Goal: Task Accomplishment & Management: Use online tool/utility

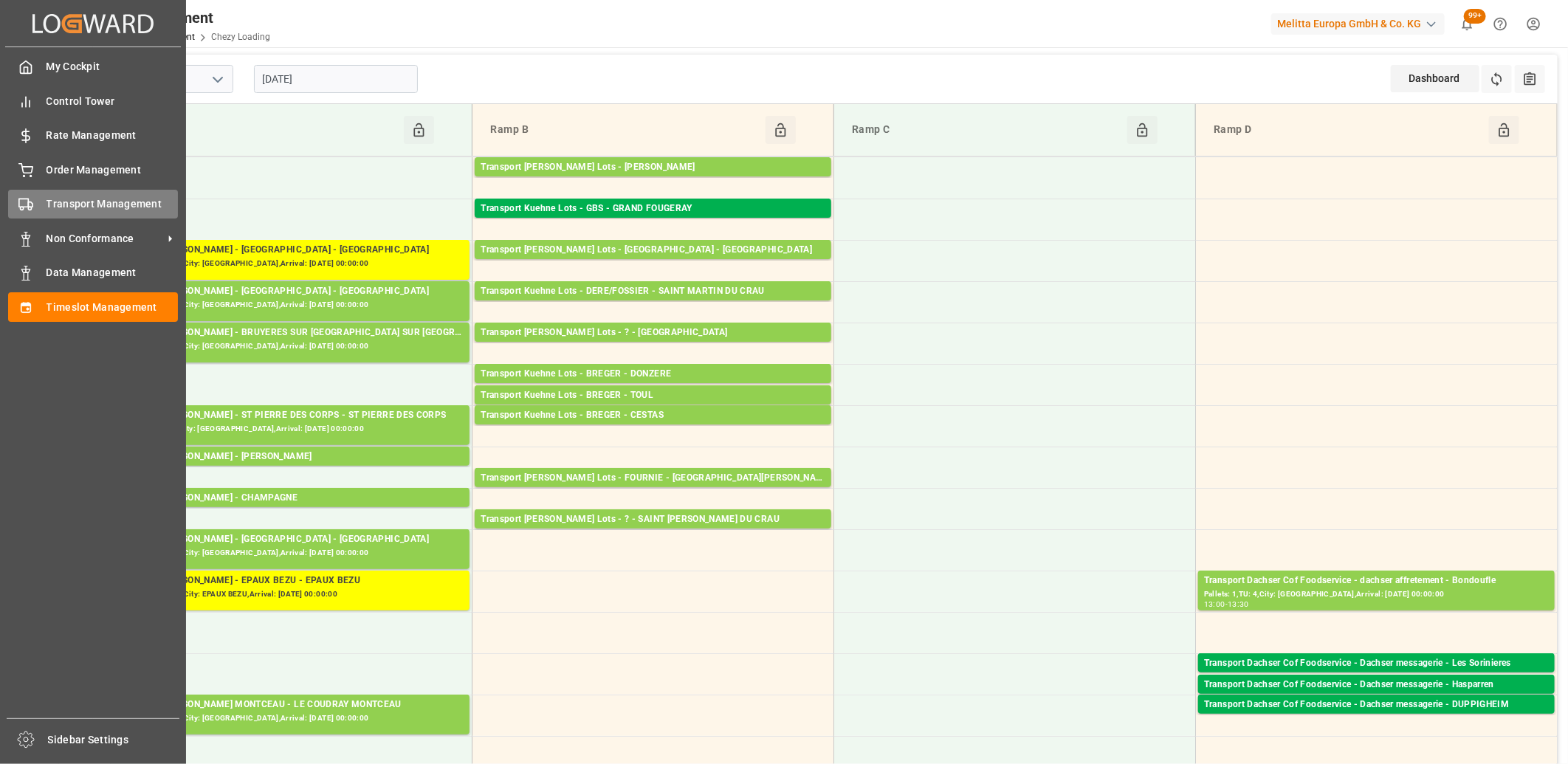
click at [27, 209] on icon at bounding box center [26, 204] width 15 height 15
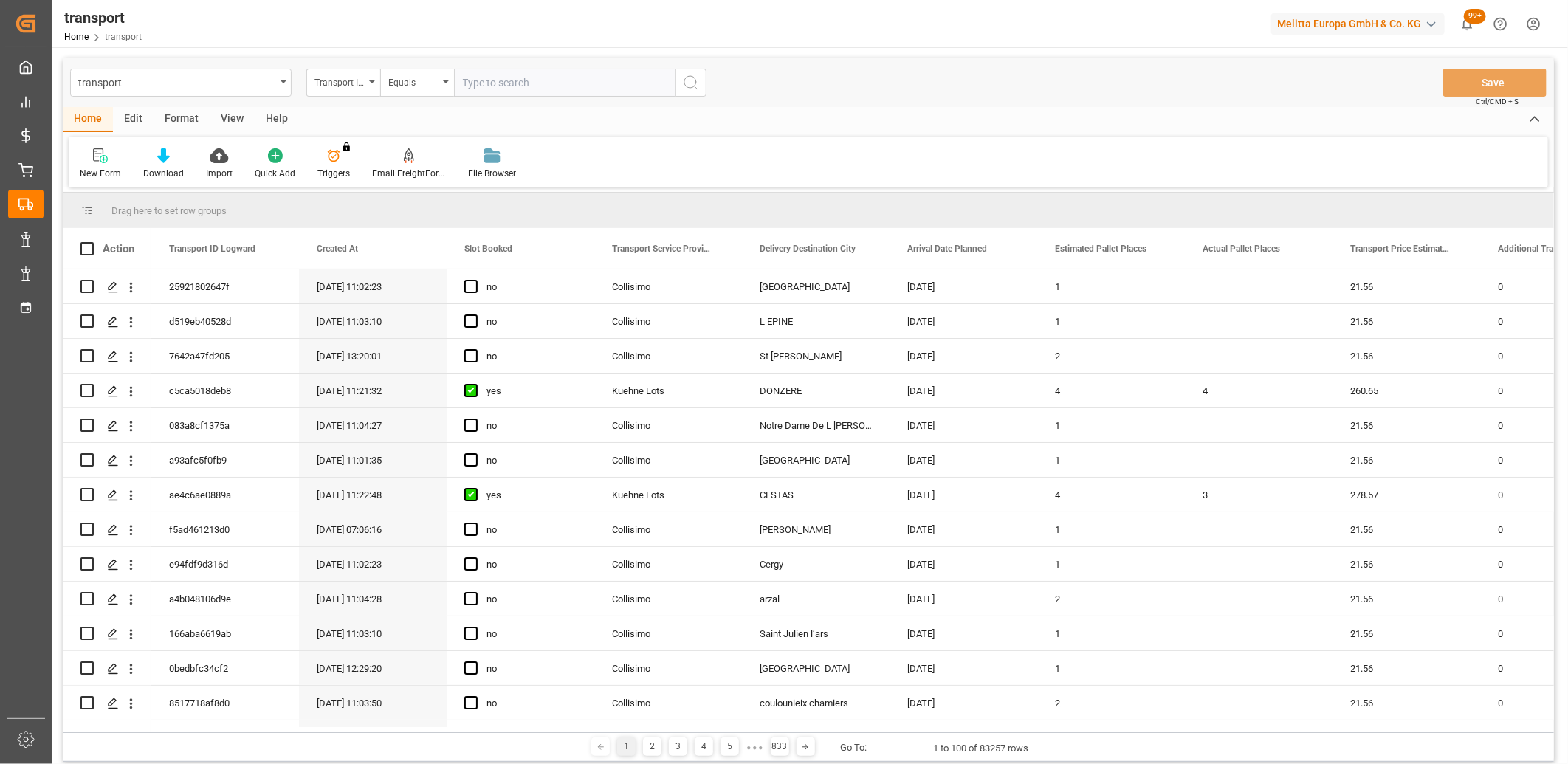
click at [495, 87] on input "text" at bounding box center [564, 83] width 222 height 28
type input "a1aff0655ebd"
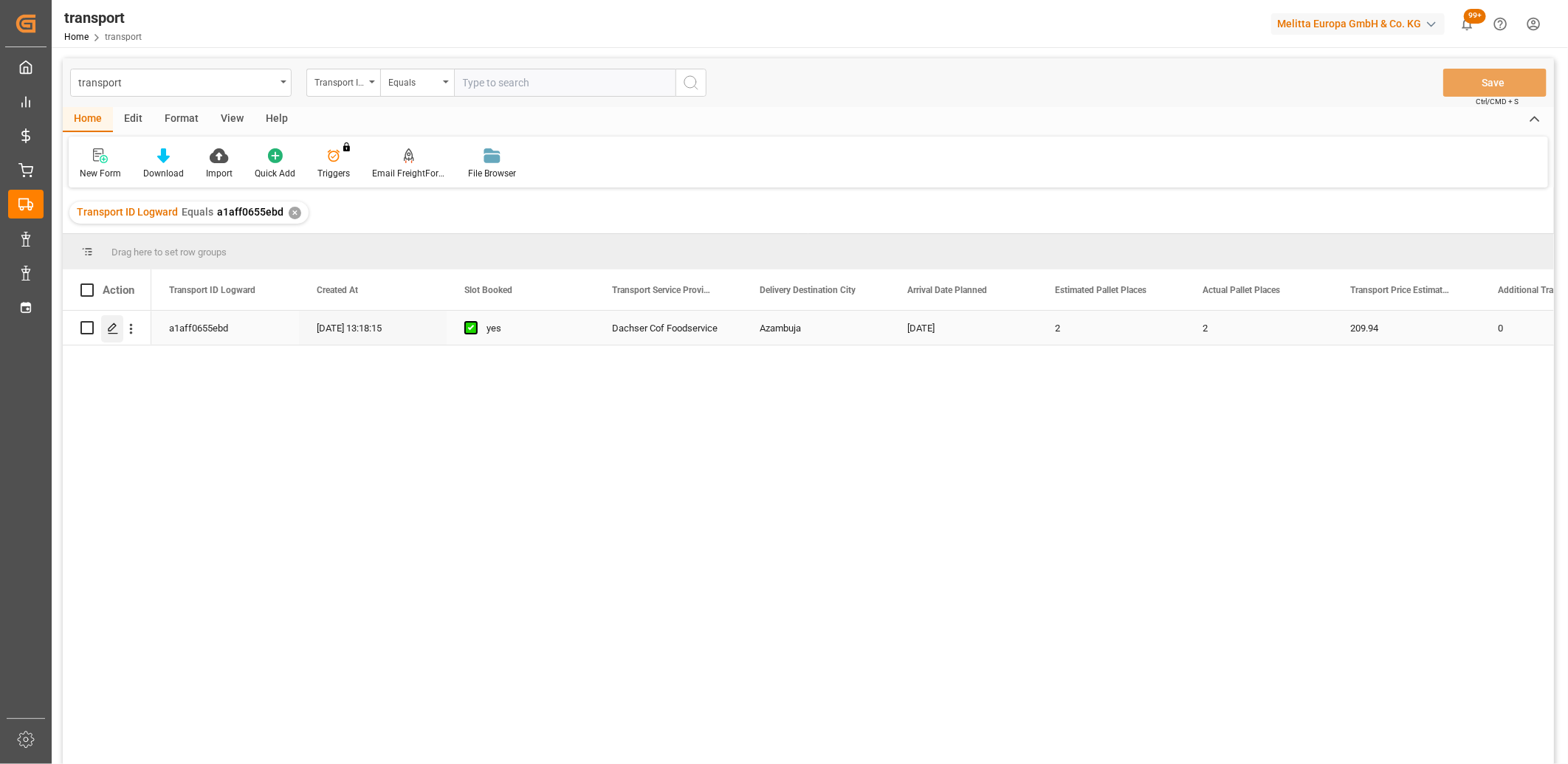
click at [114, 329] on icon "Press SPACE to select this row." at bounding box center [112, 328] width 11 height 11
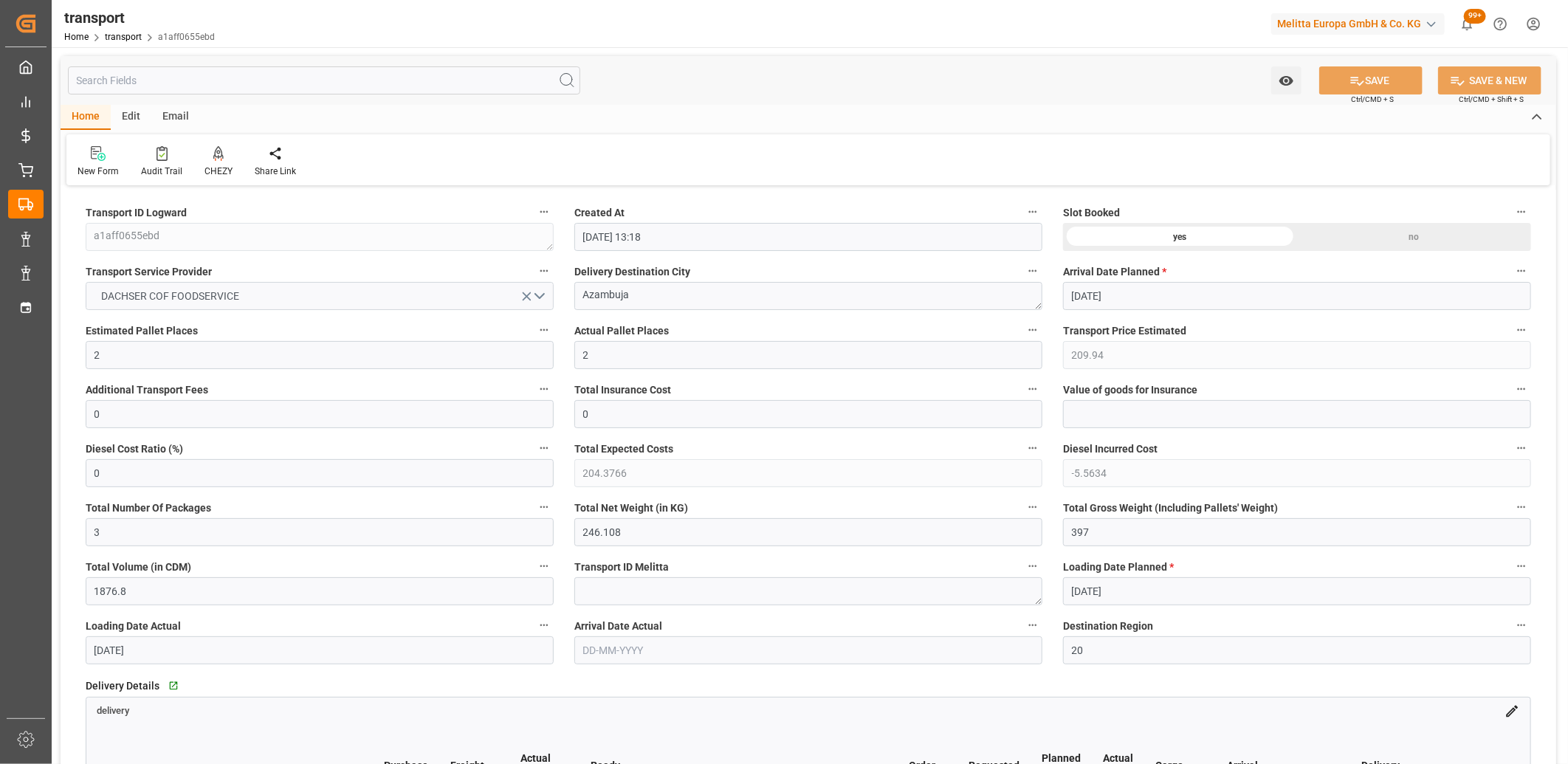
click at [526, 294] on icon "open menu" at bounding box center [526, 297] width 16 height 16
click at [536, 291] on button "Select Options" at bounding box center [320, 296] width 468 height 28
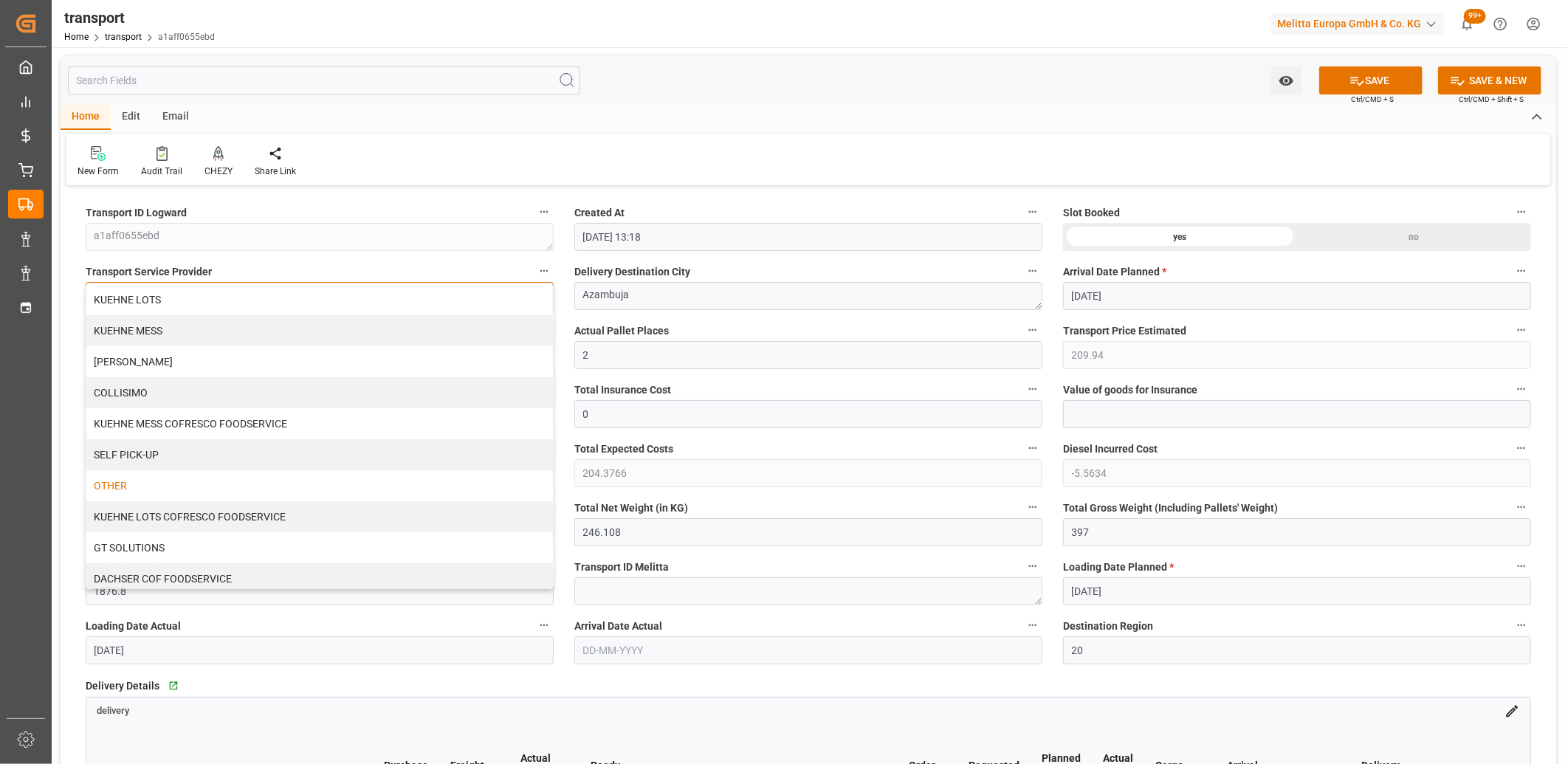
click at [254, 489] on div "OTHER" at bounding box center [320, 485] width 466 height 31
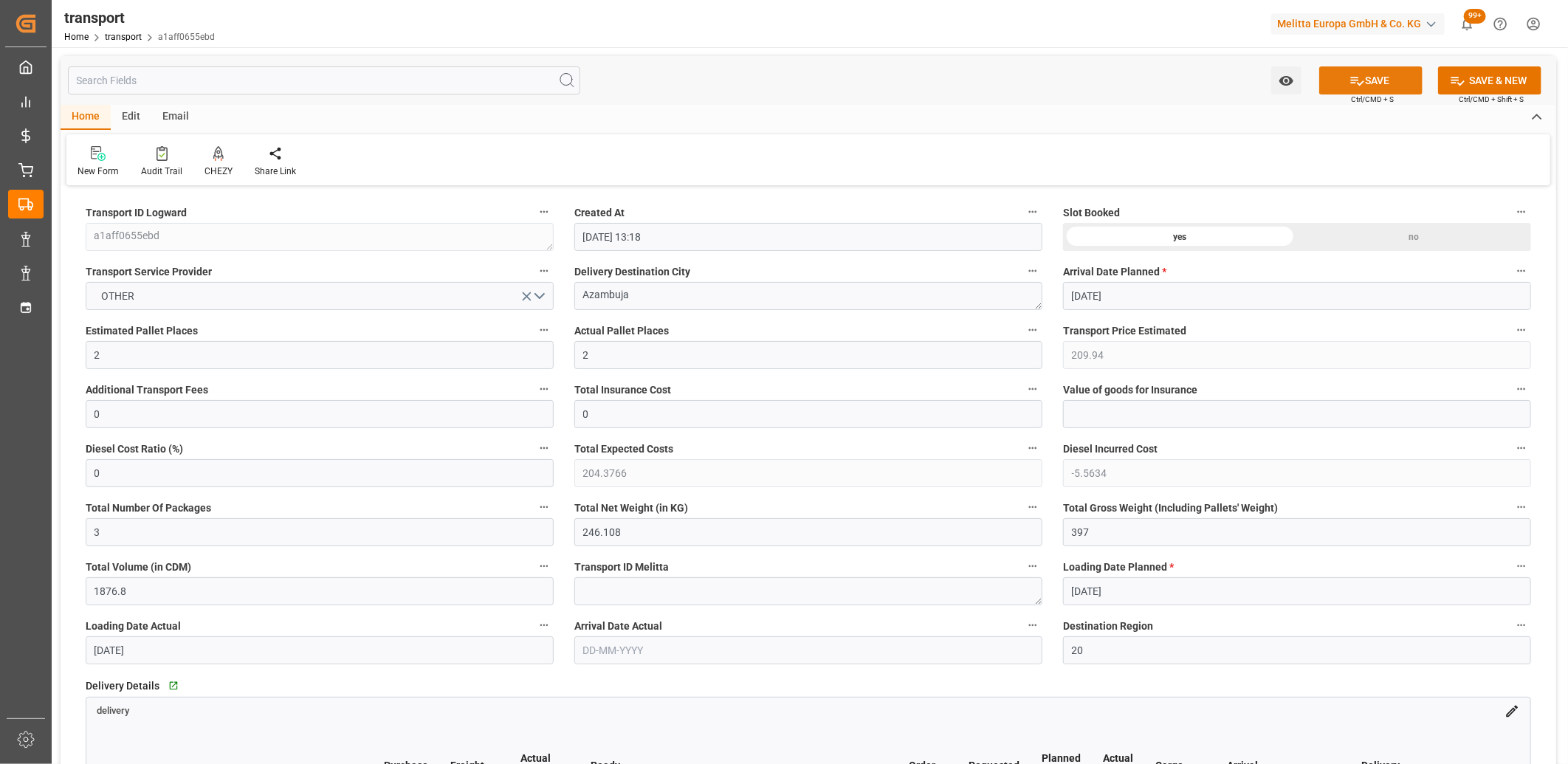
click at [1340, 74] on button "SAVE" at bounding box center [1370, 80] width 103 height 28
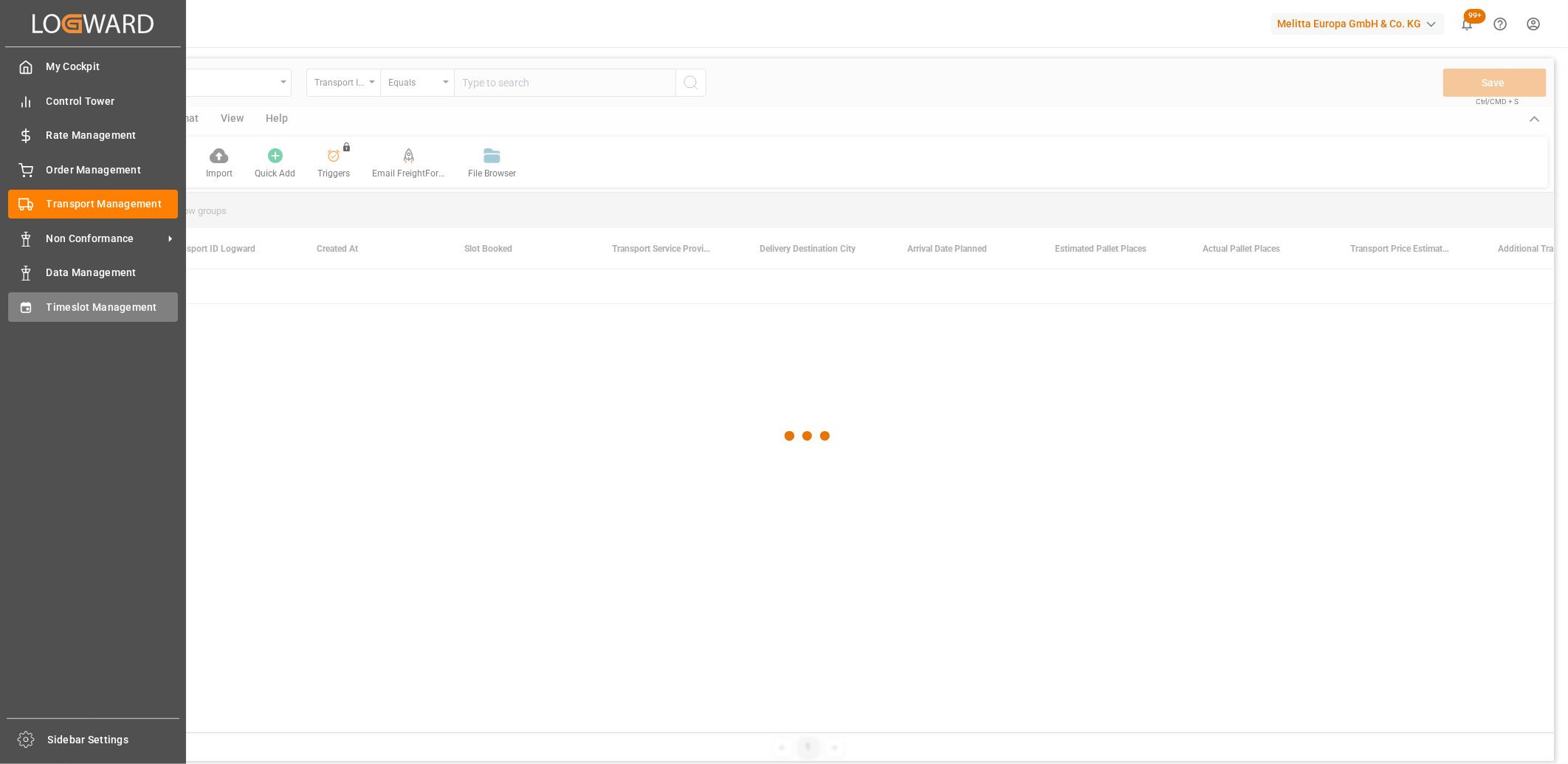
click at [45, 310] on div "Timeslot Management Timeslot Management" at bounding box center [93, 306] width 170 height 29
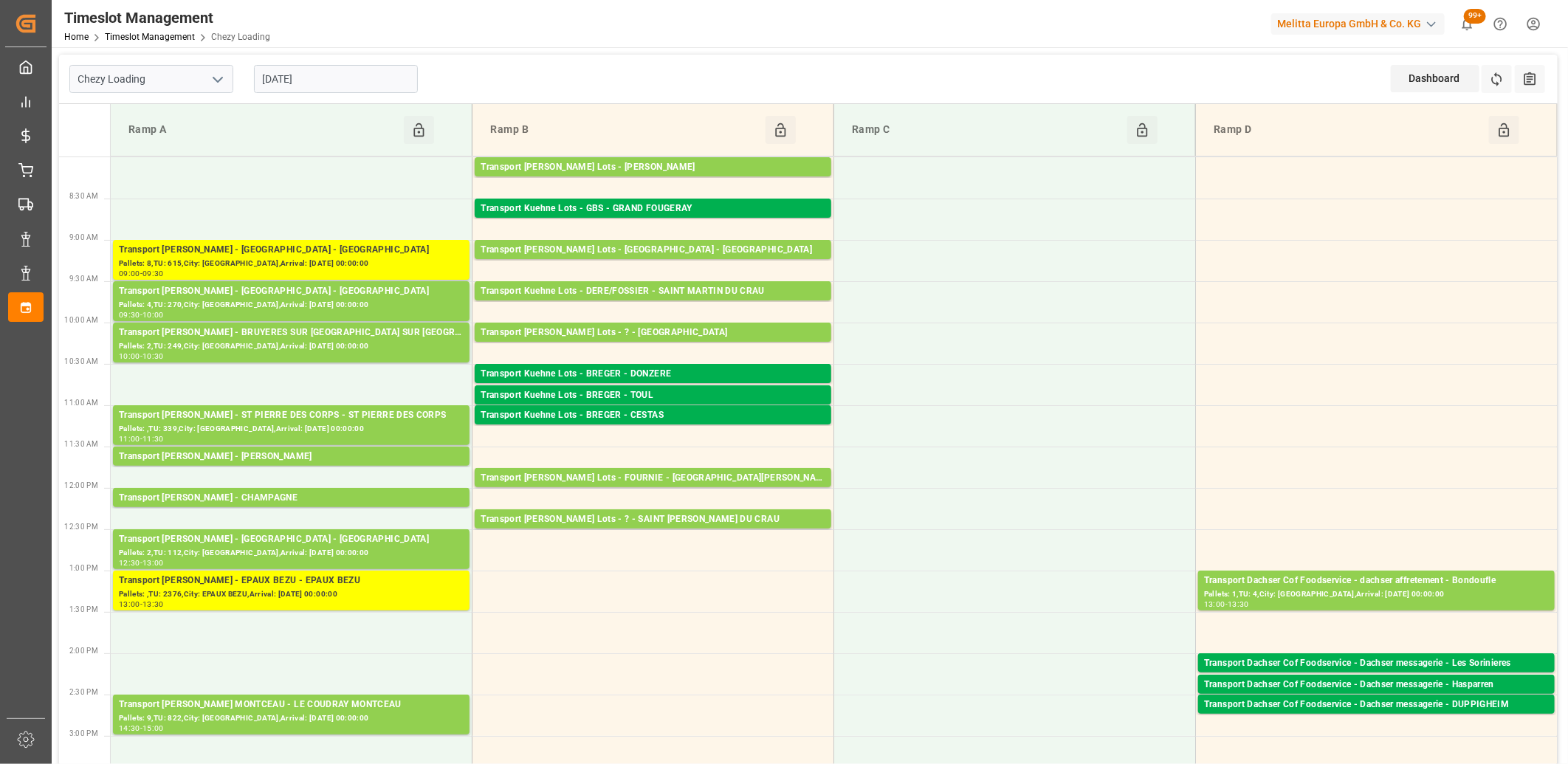
click at [335, 79] on input "[DATE]" at bounding box center [336, 79] width 164 height 28
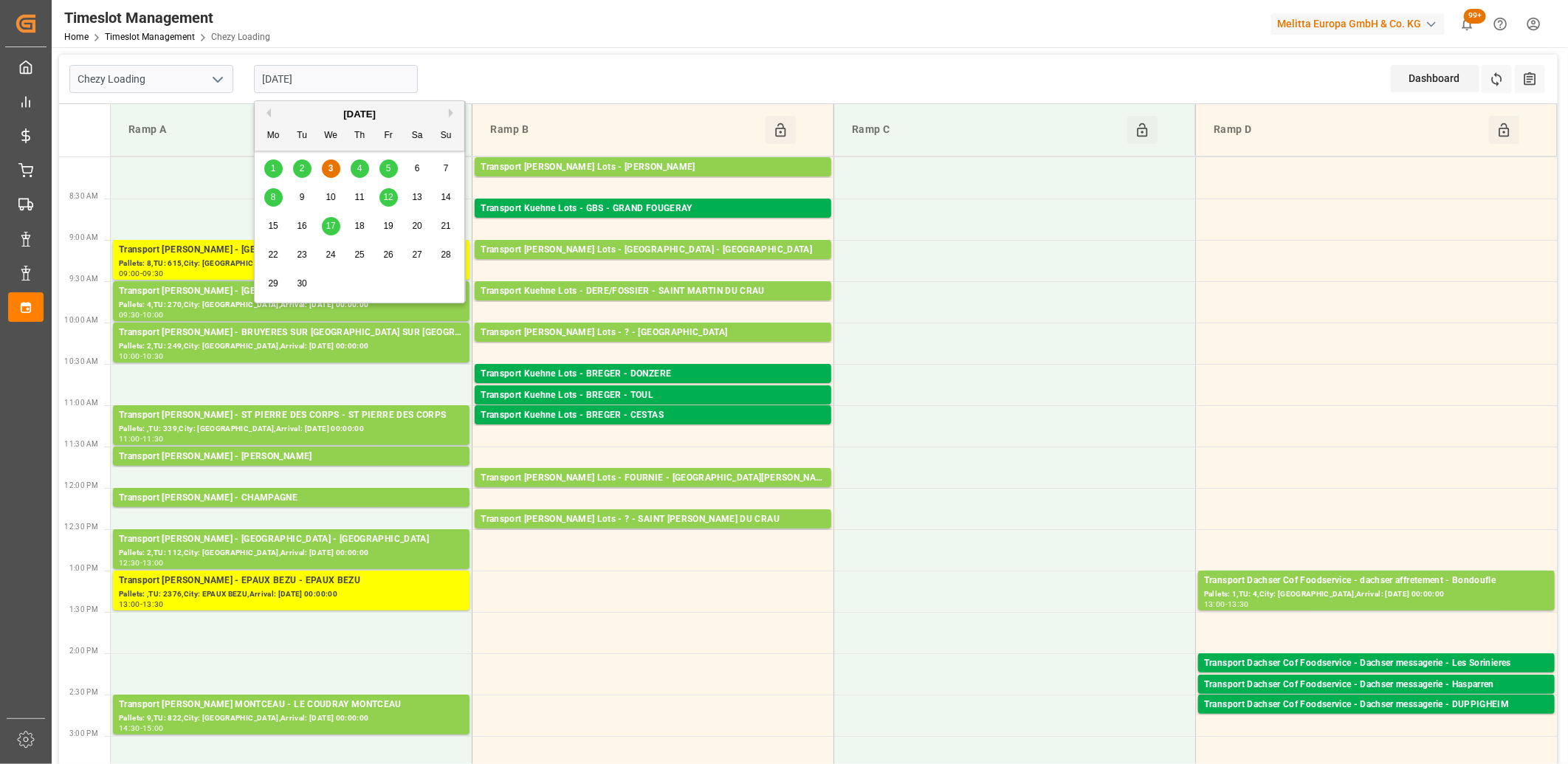
click at [362, 170] on div "4" at bounding box center [360, 169] width 19 height 18
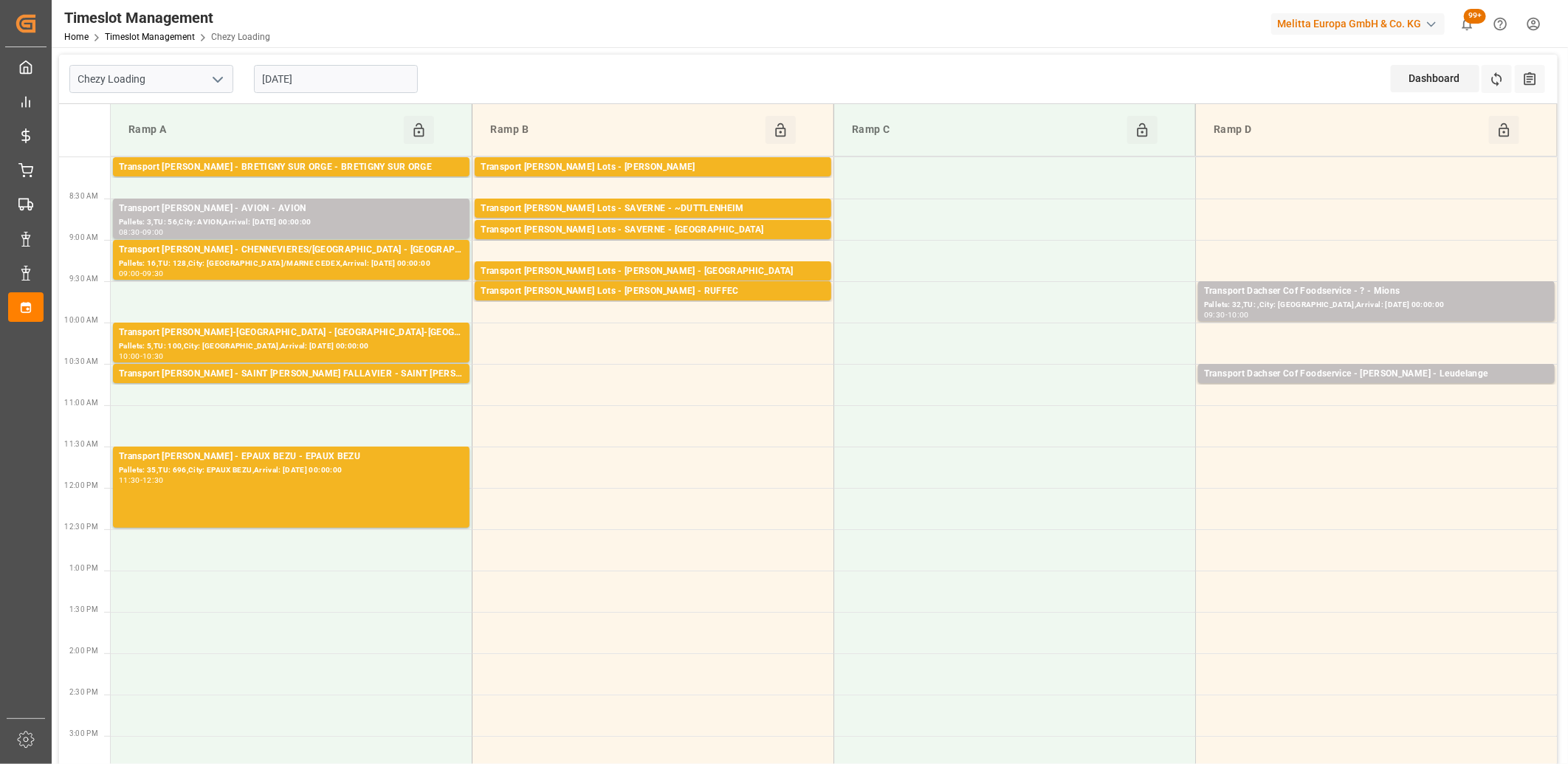
click at [340, 83] on input "[DATE]" at bounding box center [336, 79] width 164 height 28
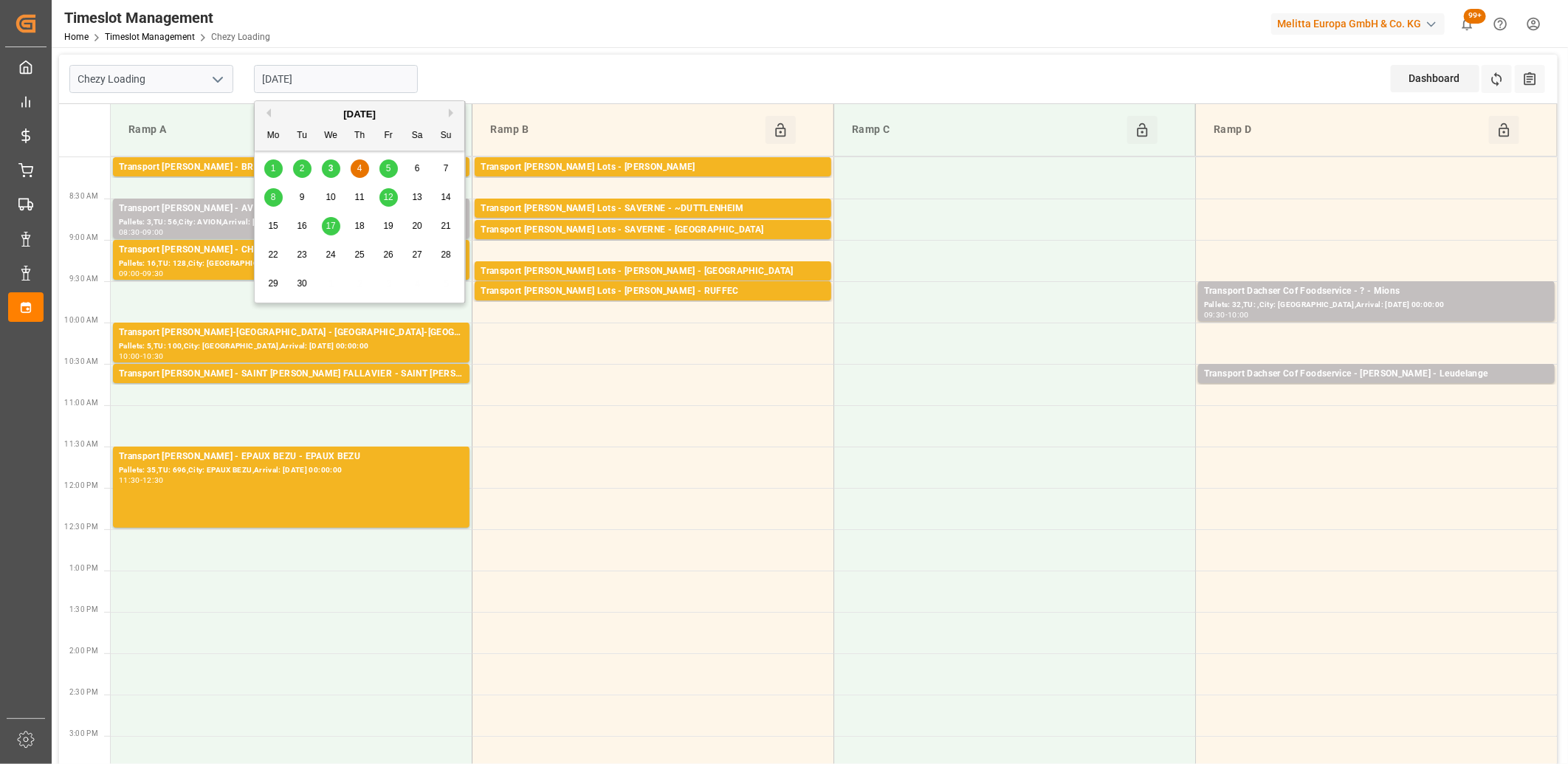
click at [334, 165] on div "3" at bounding box center [330, 169] width 19 height 18
type input "[DATE]"
